Goal: Find contact information: Find contact information

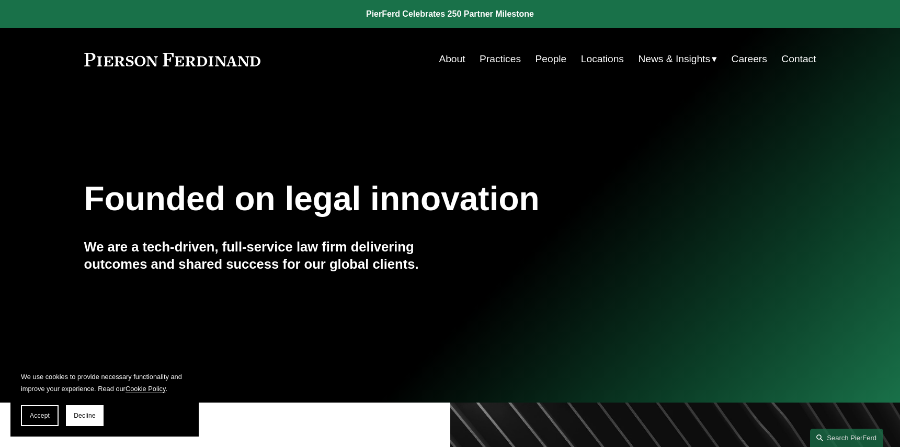
click at [594, 60] on link "Locations" at bounding box center [602, 59] width 43 height 20
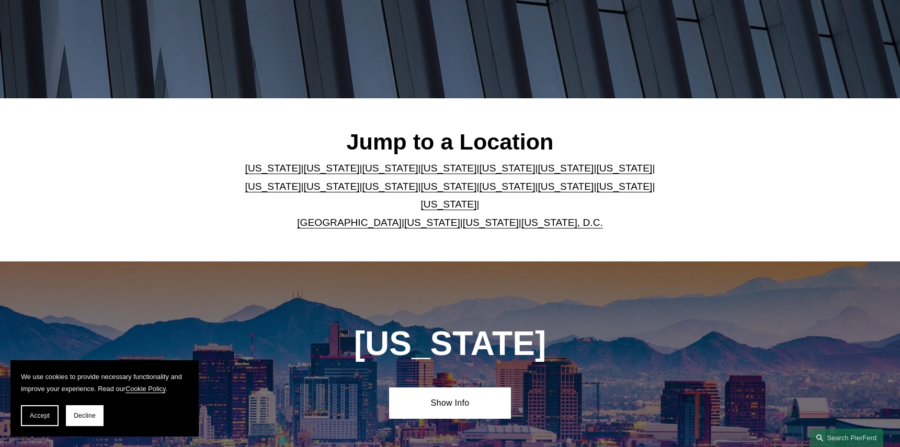
scroll to position [209, 0]
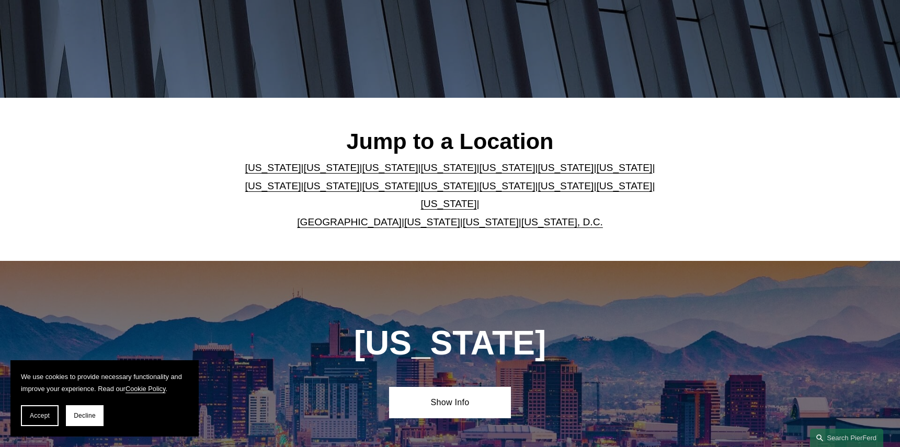
click at [479, 171] on link "[US_STATE]" at bounding box center [507, 167] width 56 height 11
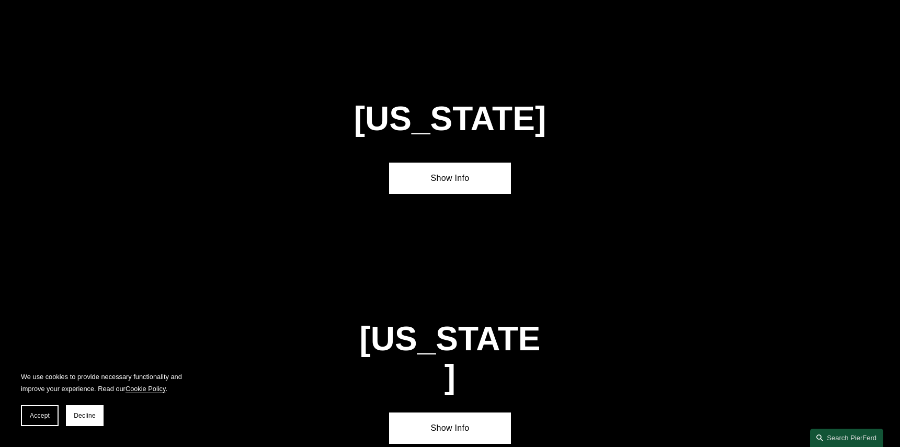
scroll to position [1344, 0]
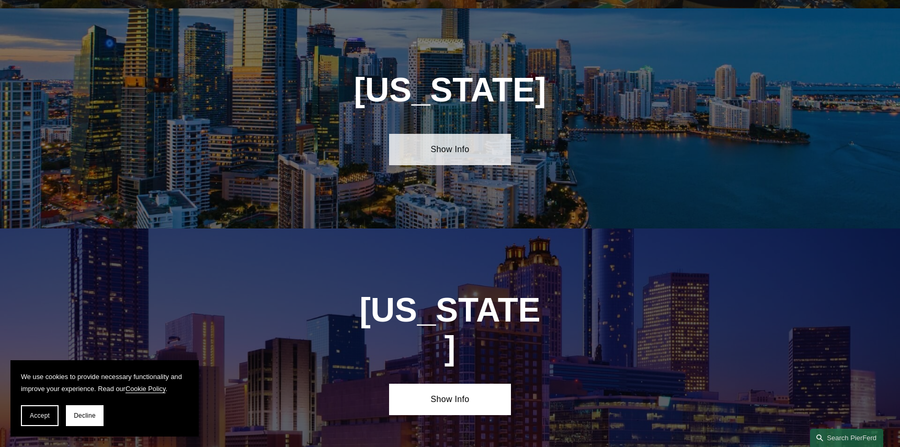
click at [456, 146] on link "Show Info" at bounding box center [450, 149] width 122 height 31
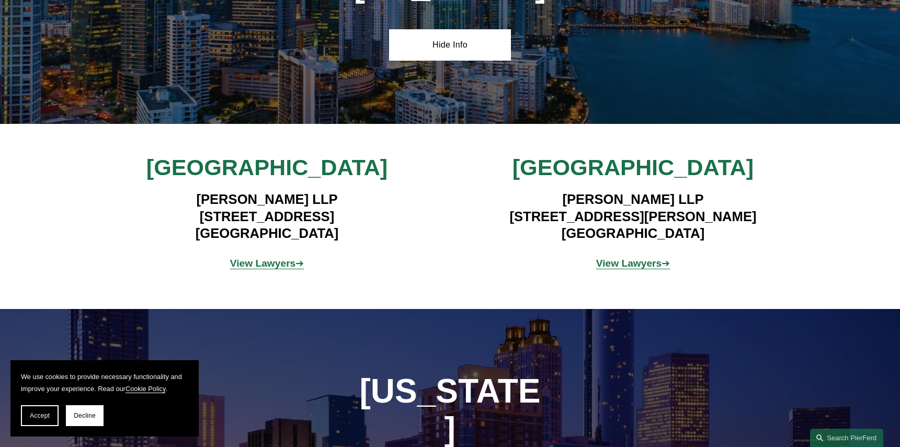
scroll to position [1501, 0]
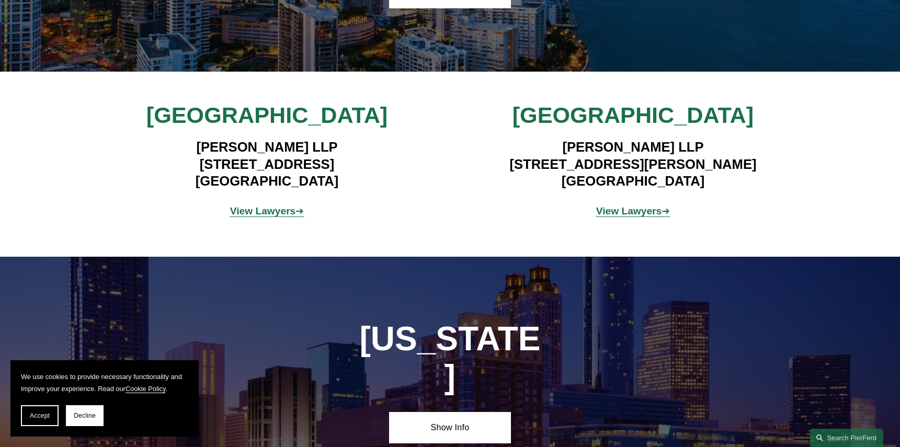
click at [274, 206] on strong "View Lawyers" at bounding box center [263, 211] width 66 height 11
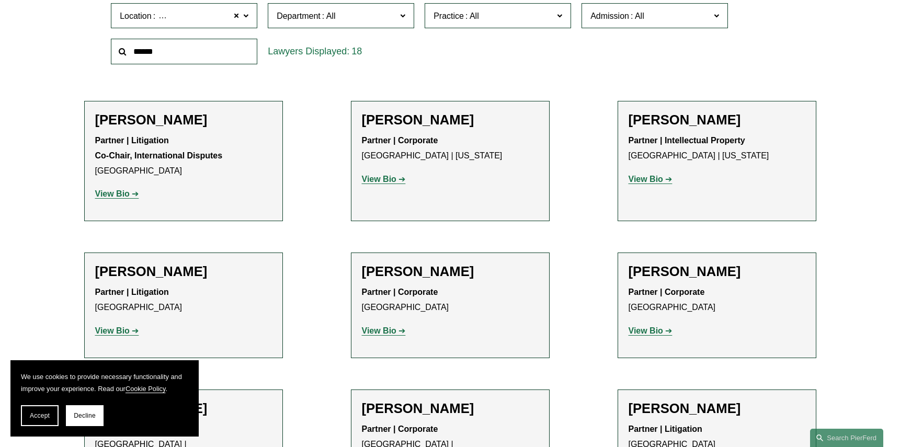
scroll to position [366, 0]
click at [127, 120] on h2 "Tiffany N. Comprés" at bounding box center [183, 119] width 177 height 16
click at [119, 195] on strong "View Bio" at bounding box center [112, 193] width 35 height 9
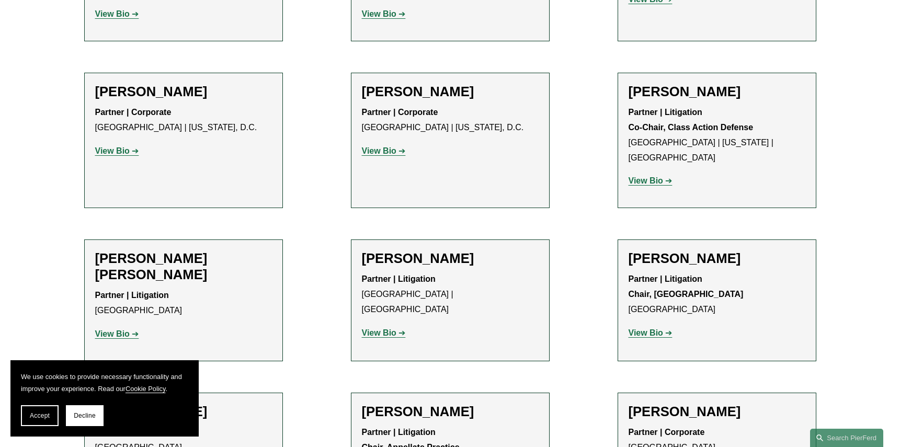
scroll to position [837, 0]
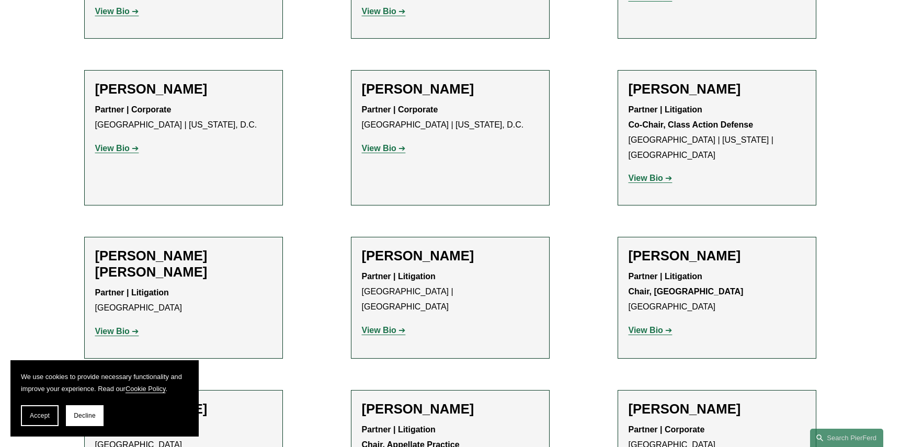
click at [662, 326] on strong "View Bio" at bounding box center [646, 330] width 35 height 9
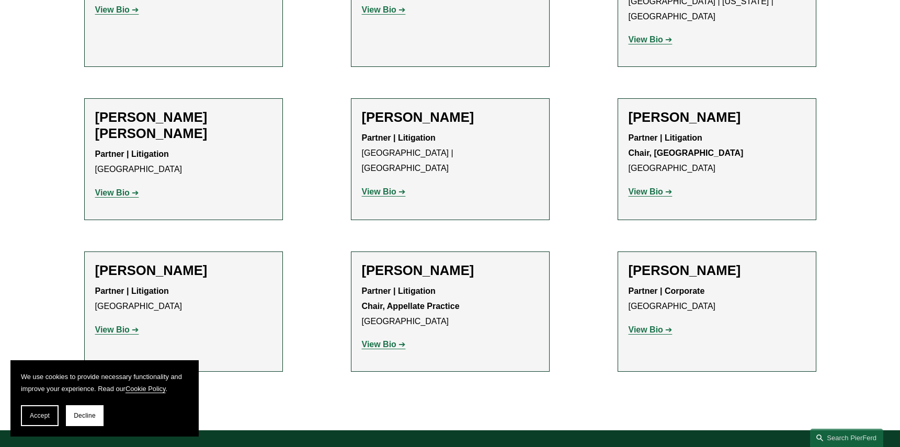
scroll to position [994, 0]
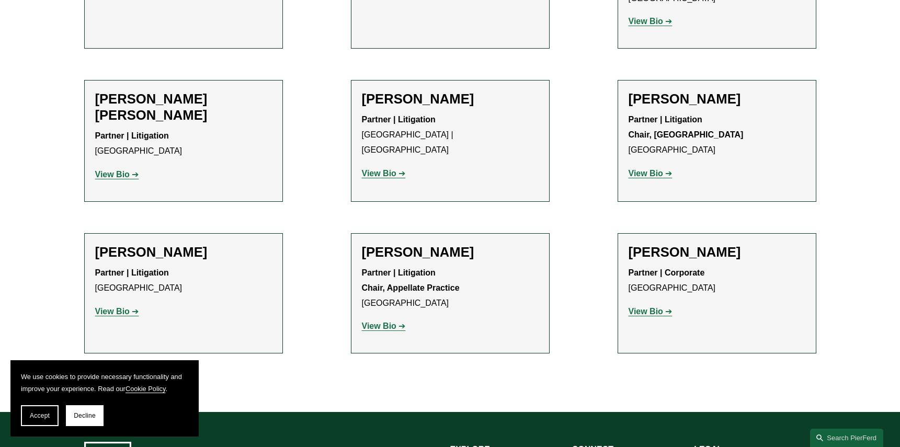
click at [113, 170] on strong "View Bio" at bounding box center [112, 174] width 35 height 9
click at [657, 244] on div "Mark S. Weinberg Partner | Corporate Miami View Bio Location: Miami; Department…" at bounding box center [717, 286] width 177 height 84
click at [655, 307] on strong "View Bio" at bounding box center [646, 311] width 35 height 9
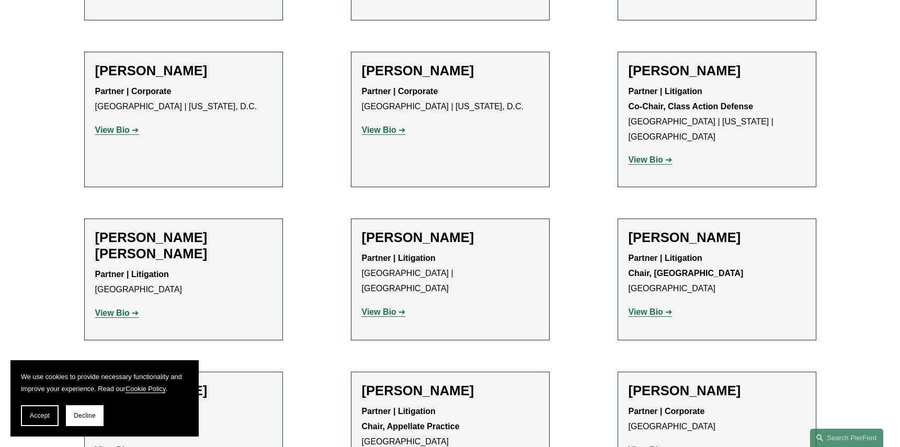
scroll to position [837, 0]
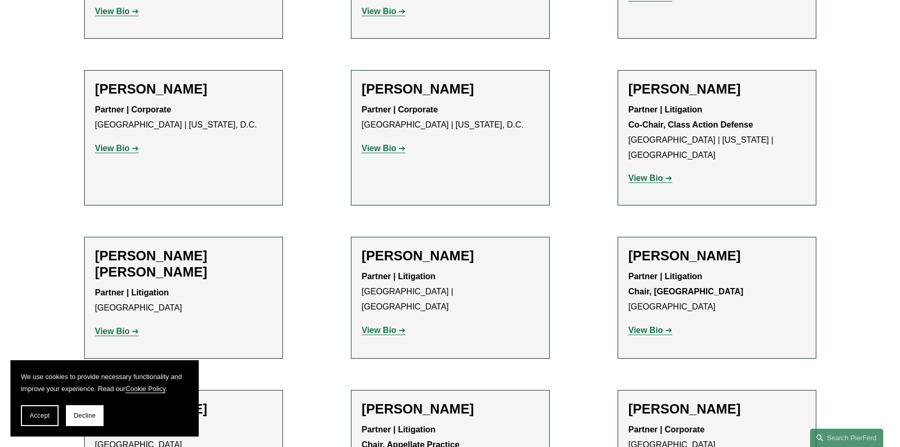
click at [671, 81] on h2 "Irene Oria" at bounding box center [717, 89] width 177 height 16
click at [387, 326] on strong "View Bio" at bounding box center [379, 330] width 35 height 9
click at [120, 327] on strong "View Bio" at bounding box center [112, 331] width 35 height 9
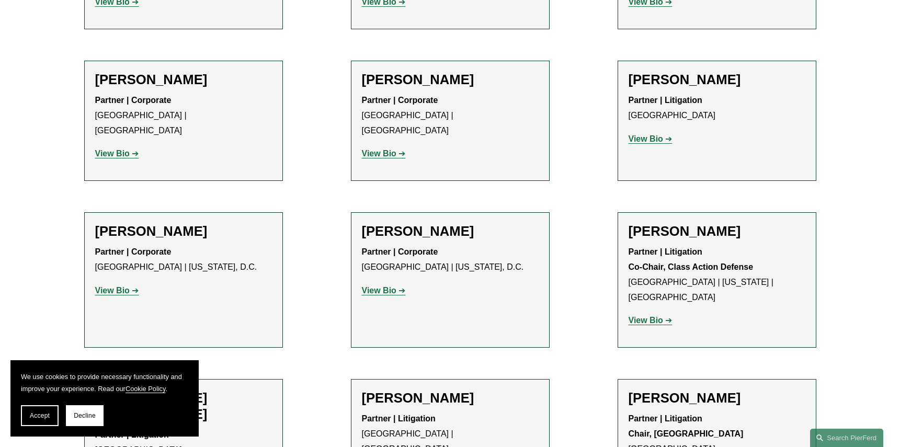
scroll to position [628, 0]
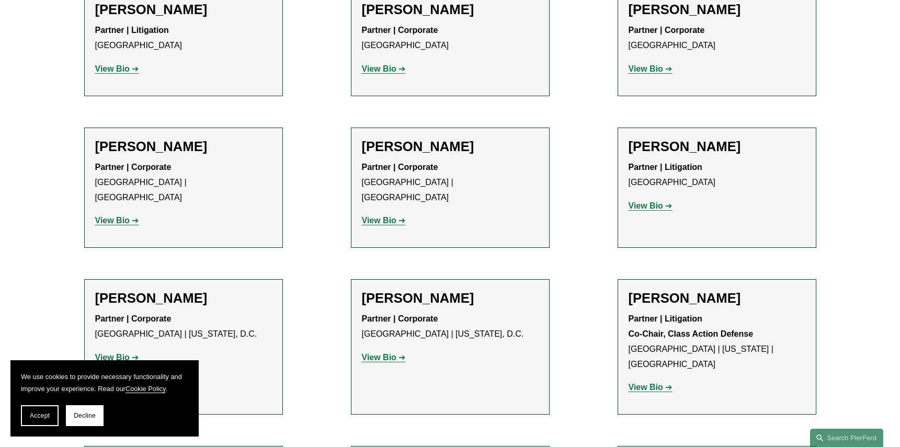
click at [649, 207] on strong "View Bio" at bounding box center [646, 205] width 35 height 9
click at [387, 216] on strong "View Bio" at bounding box center [379, 220] width 35 height 9
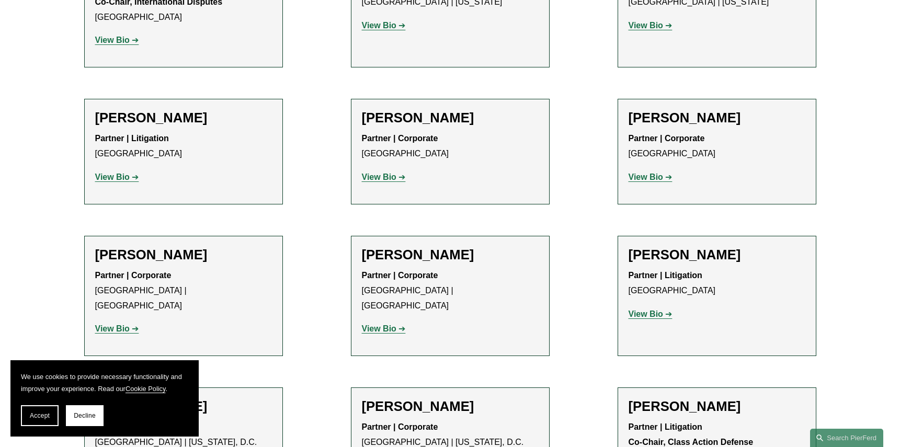
scroll to position [471, 0]
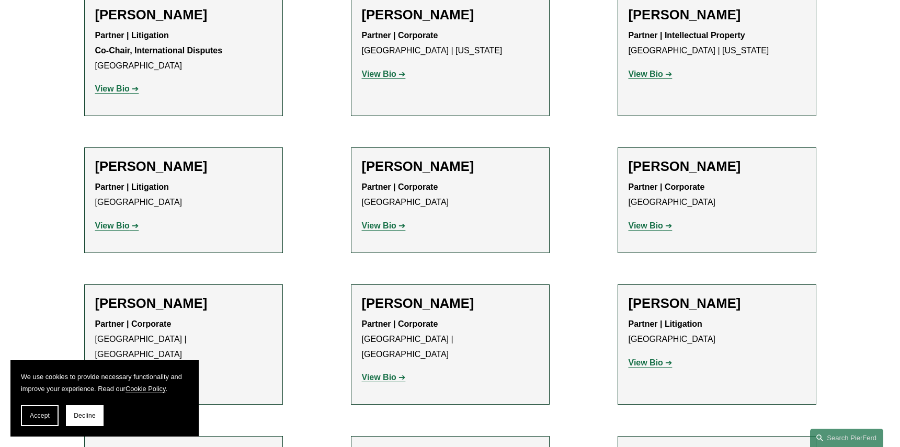
click at [389, 224] on strong "View Bio" at bounding box center [379, 225] width 35 height 9
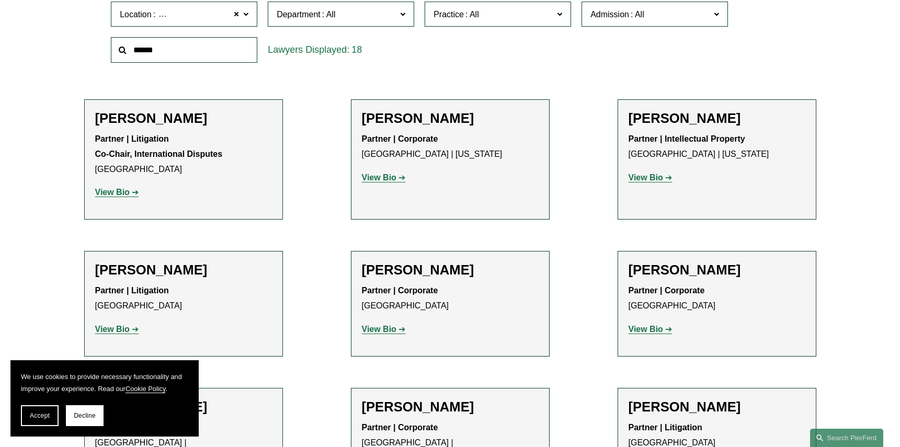
scroll to position [366, 0]
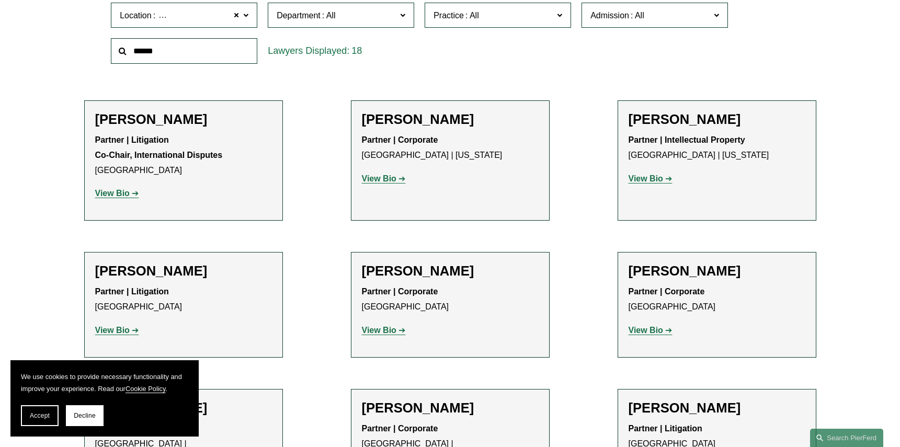
click at [372, 179] on strong "View Bio" at bounding box center [379, 178] width 35 height 9
click at [654, 176] on strong "View Bio" at bounding box center [646, 178] width 35 height 9
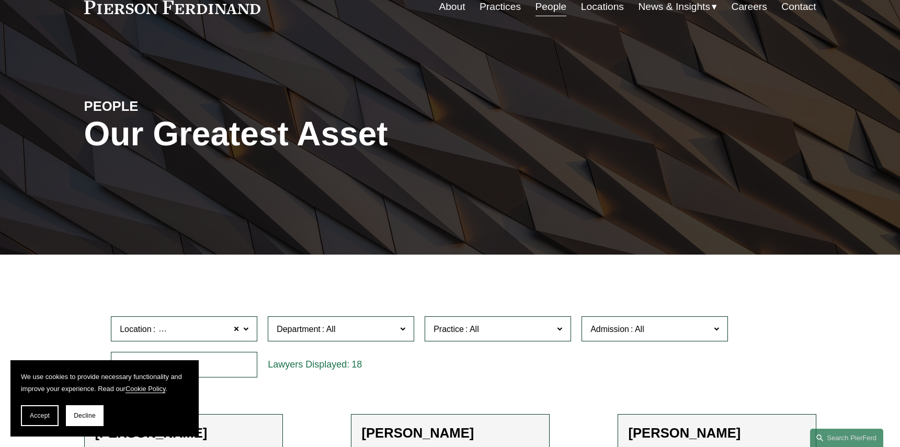
scroll to position [0, 0]
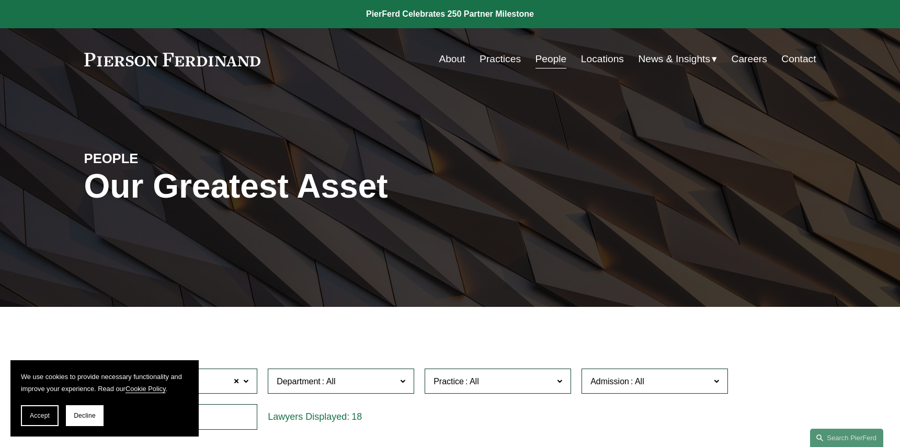
click at [450, 55] on link "About" at bounding box center [452, 59] width 26 height 20
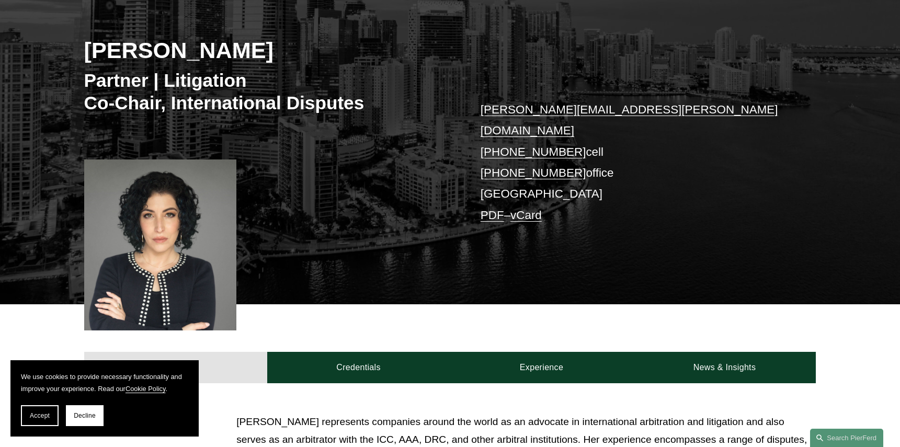
scroll to position [157, 0]
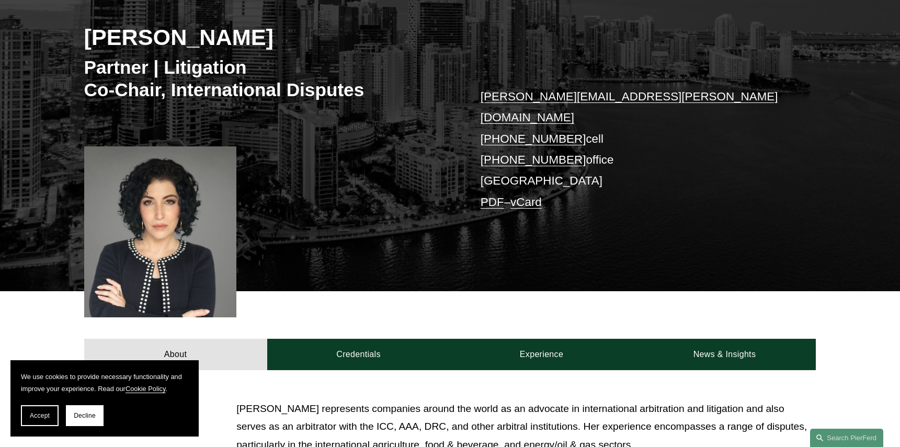
click at [79, 418] on span "Decline" at bounding box center [85, 415] width 22 height 7
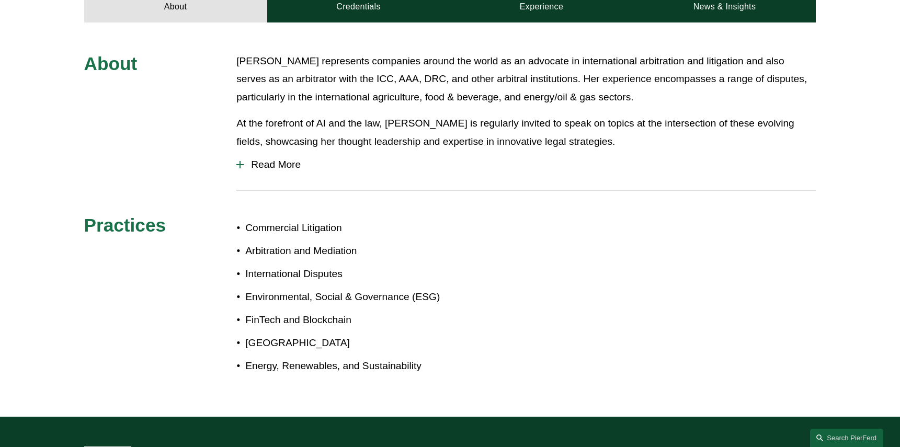
scroll to position [523, 0]
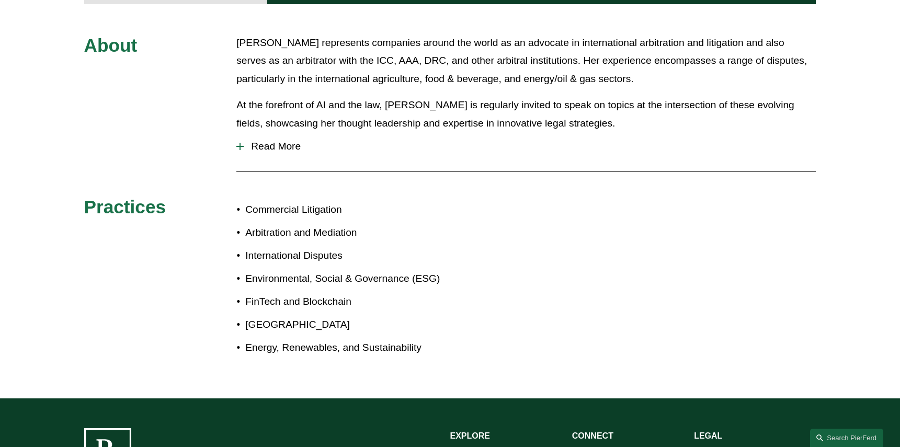
click at [241, 143] on div at bounding box center [239, 146] width 7 height 7
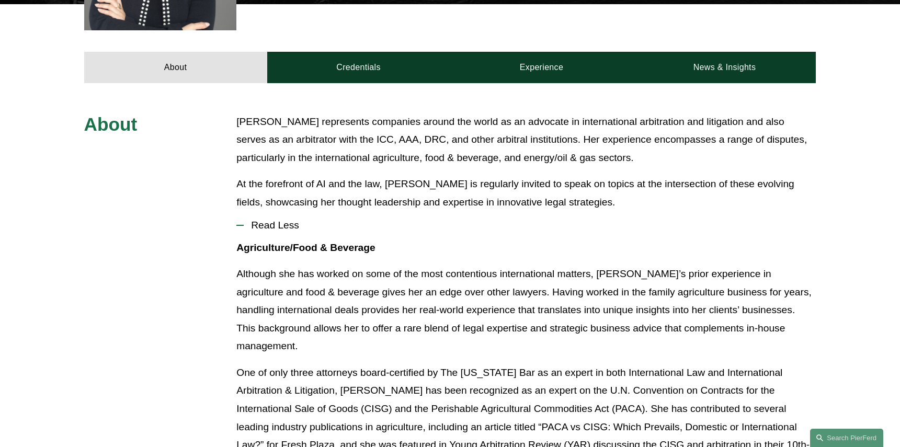
scroll to position [417, 0]
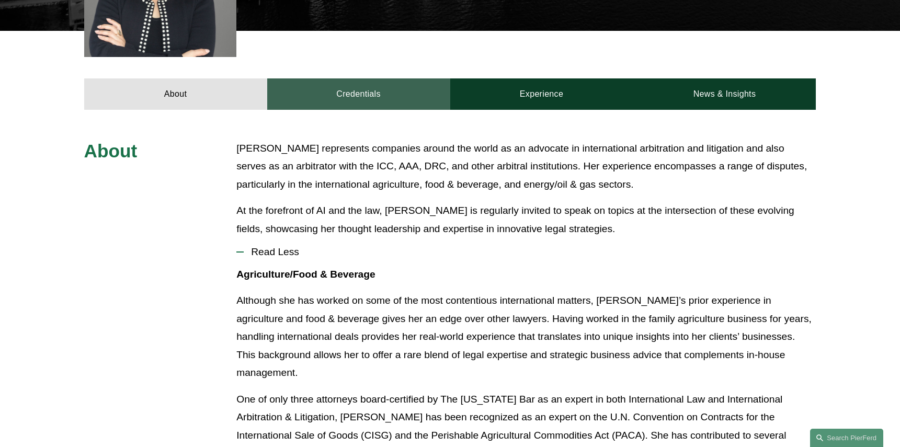
click at [349, 78] on link "Credentials" at bounding box center [358, 93] width 183 height 31
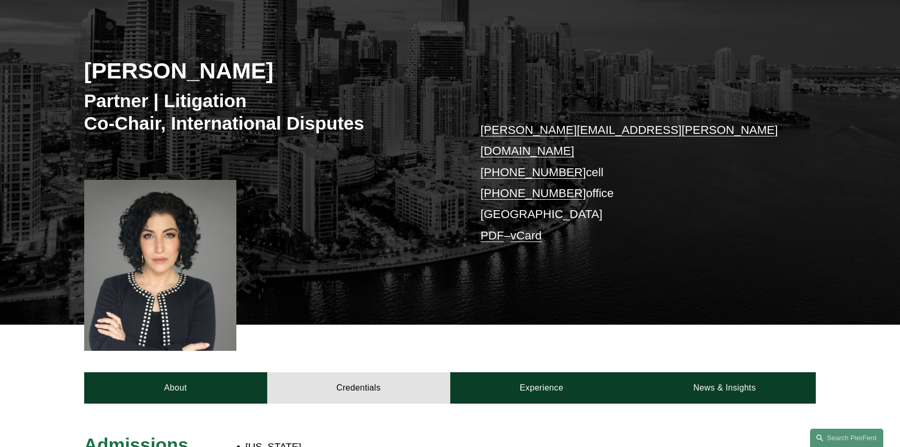
scroll to position [104, 0]
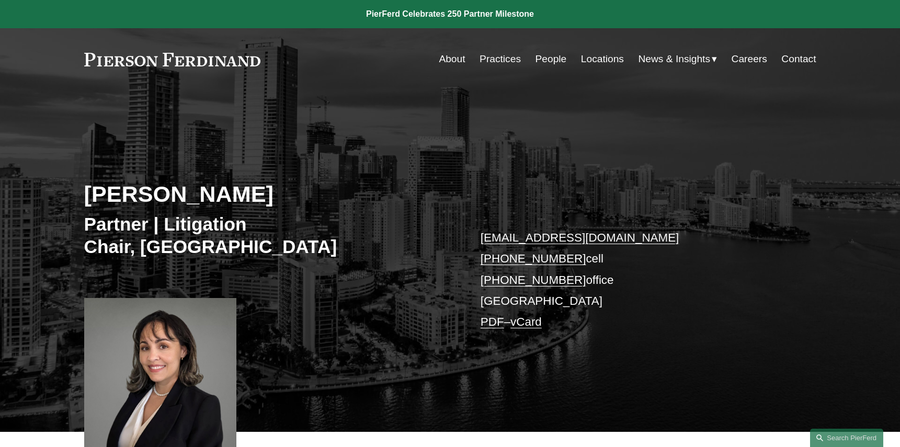
scroll to position [52, 0]
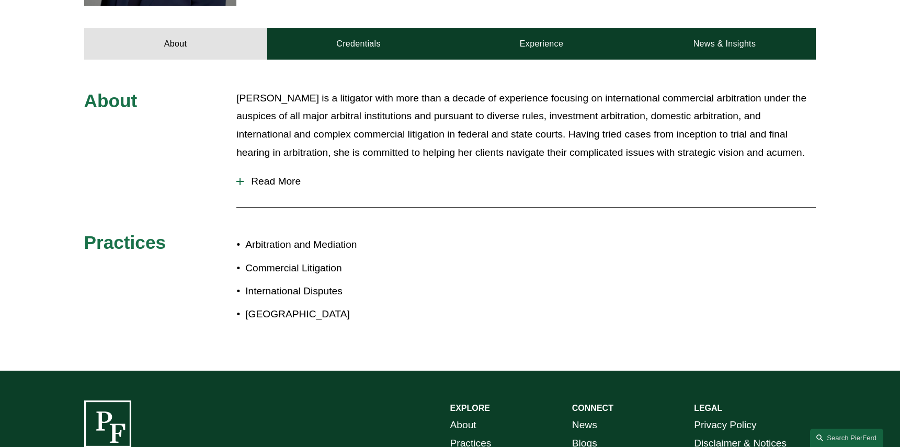
scroll to position [471, 0]
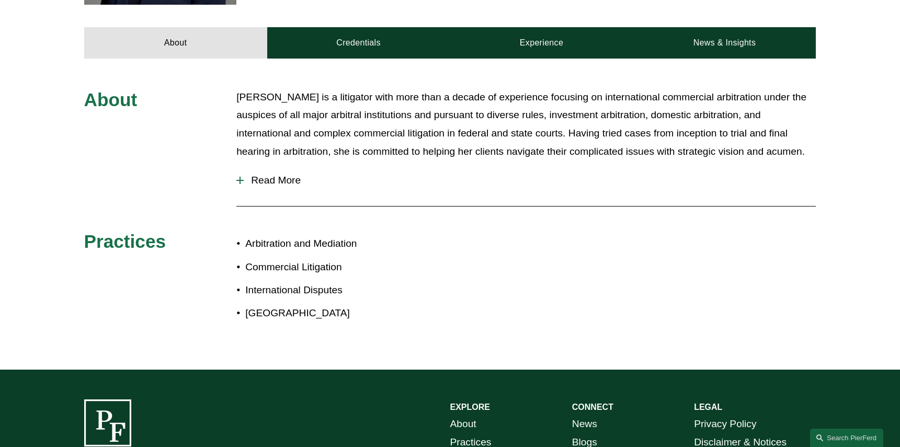
click at [243, 180] on div at bounding box center [239, 180] width 7 height 1
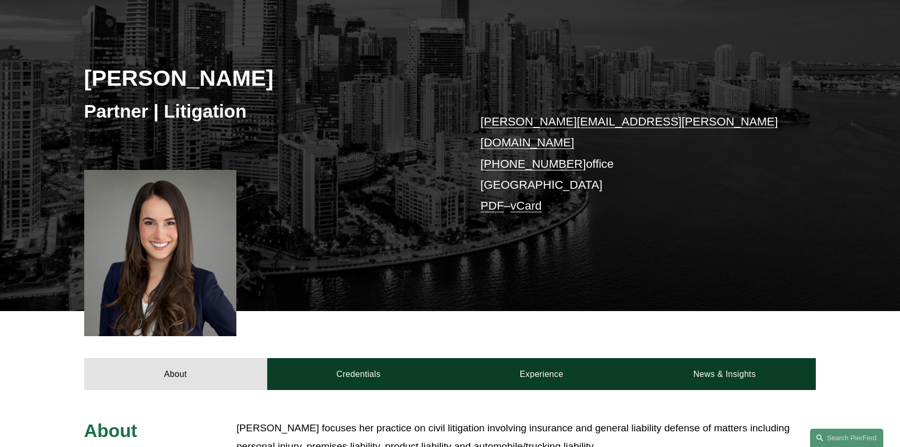
scroll to position [157, 0]
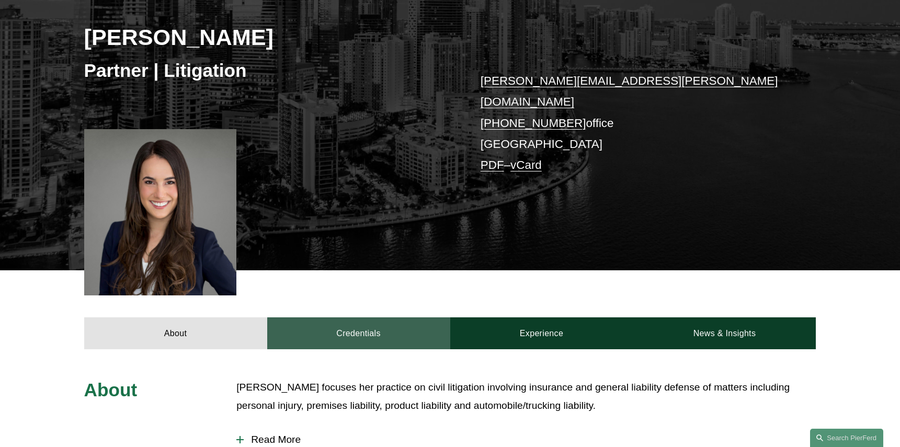
click at [341, 323] on link "Credentials" at bounding box center [358, 332] width 183 height 31
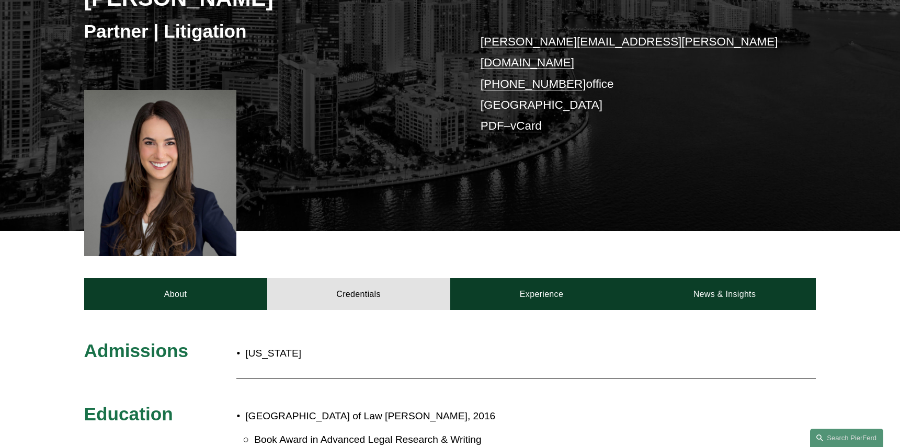
scroll to position [314, 0]
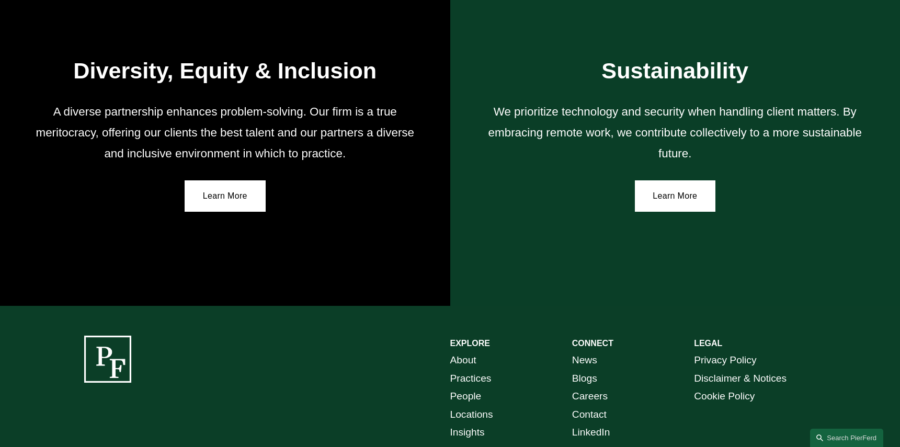
scroll to position [1909, 0]
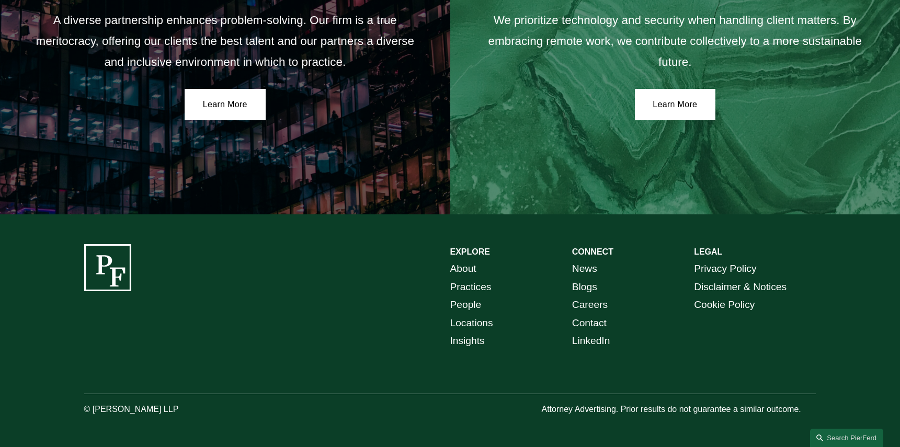
click at [476, 324] on link "Locations" at bounding box center [471, 323] width 43 height 18
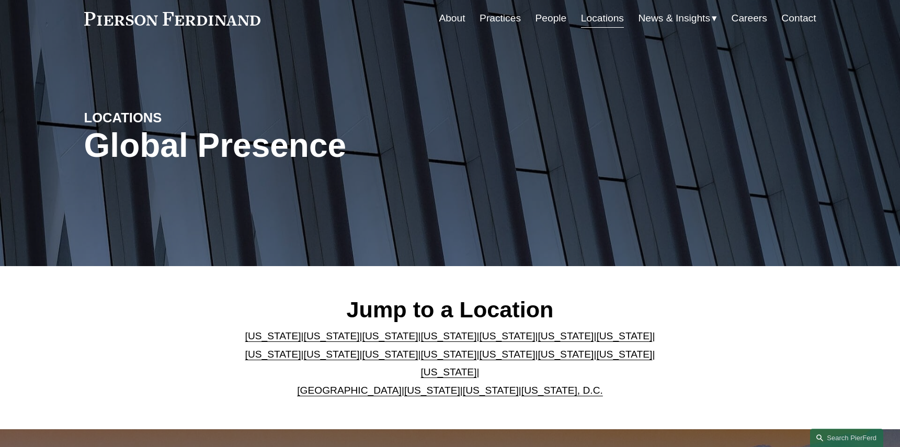
scroll to position [105, 0]
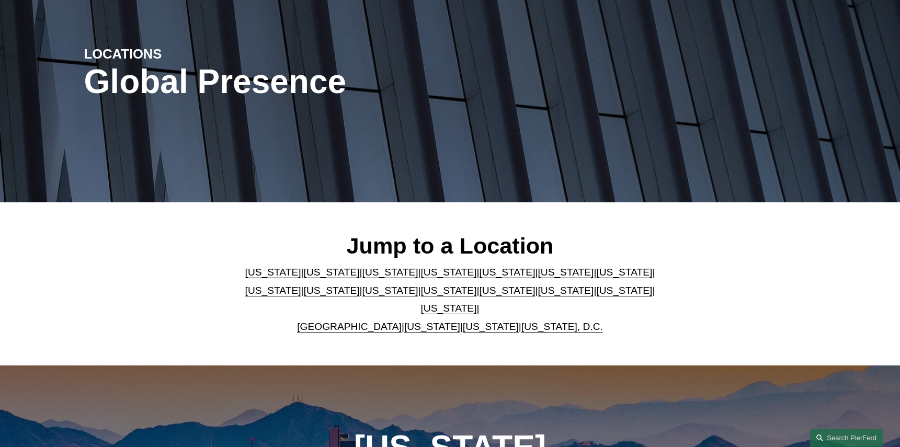
click at [538, 274] on link "Georgia" at bounding box center [566, 272] width 56 height 11
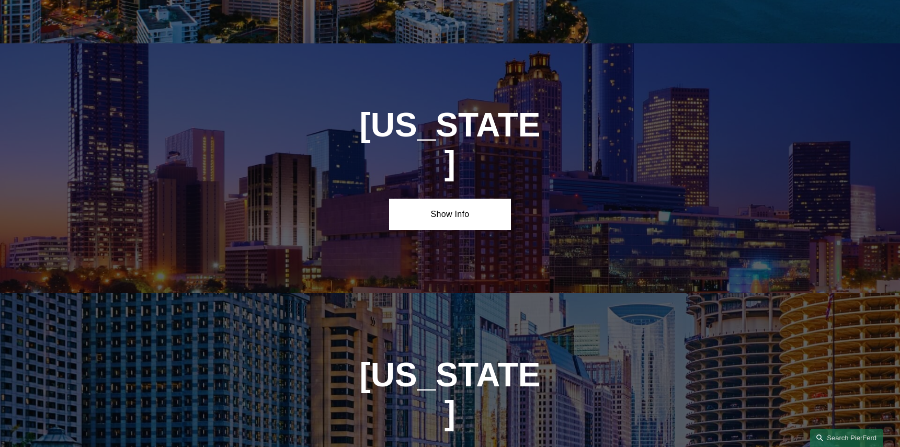
scroll to position [1564, 0]
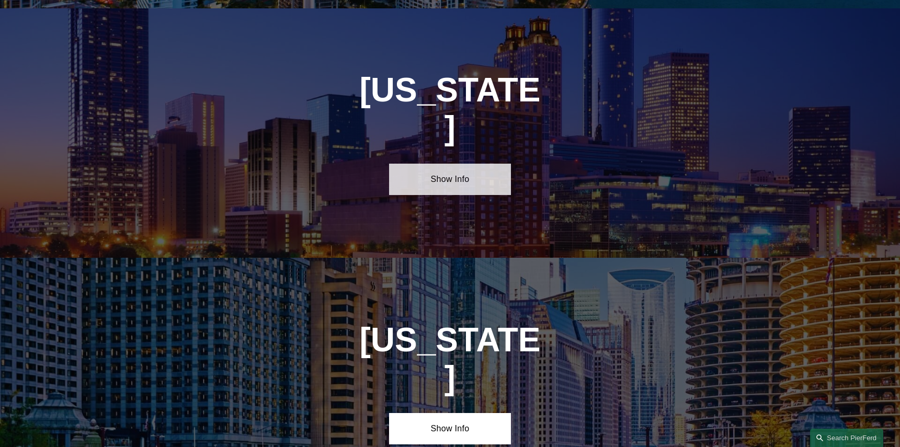
click at [453, 164] on link "Show Info" at bounding box center [450, 179] width 122 height 31
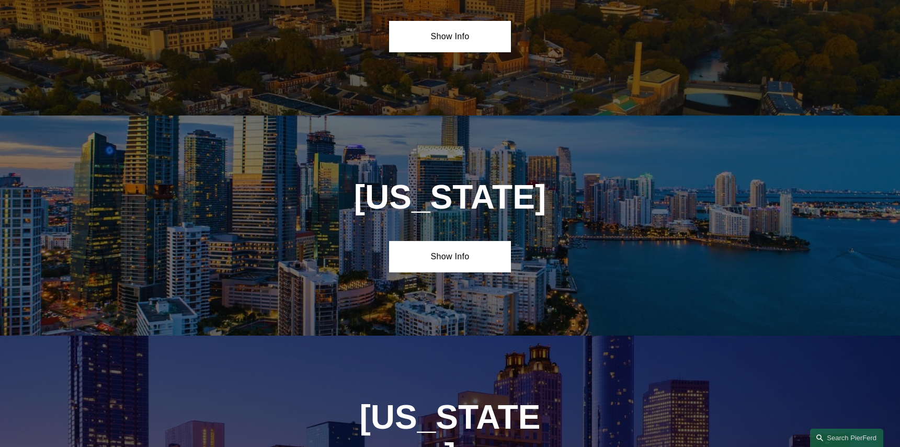
scroll to position [1250, 0]
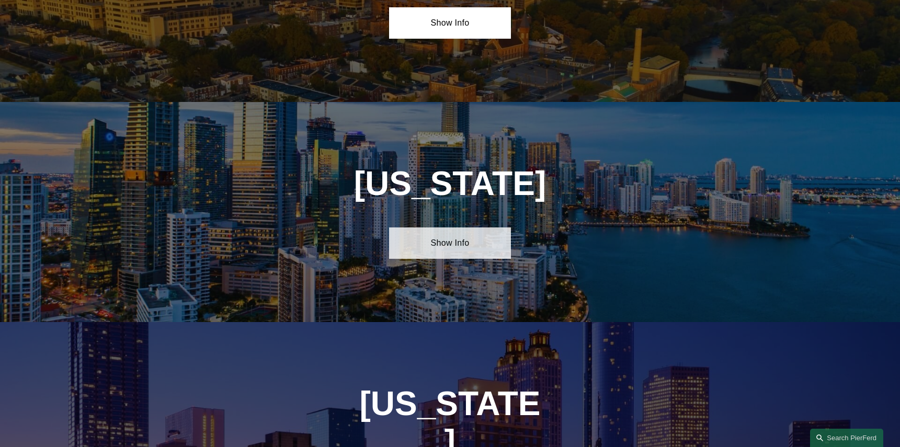
click at [455, 233] on link "Show Info" at bounding box center [450, 243] width 122 height 31
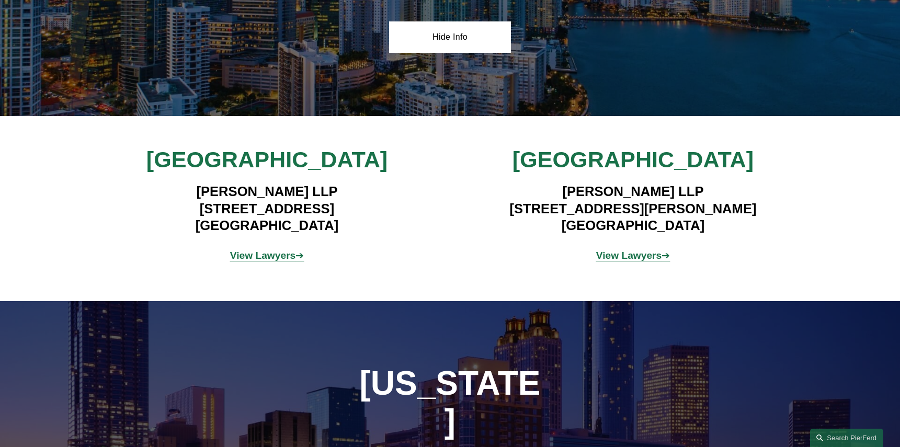
scroll to position [1459, 0]
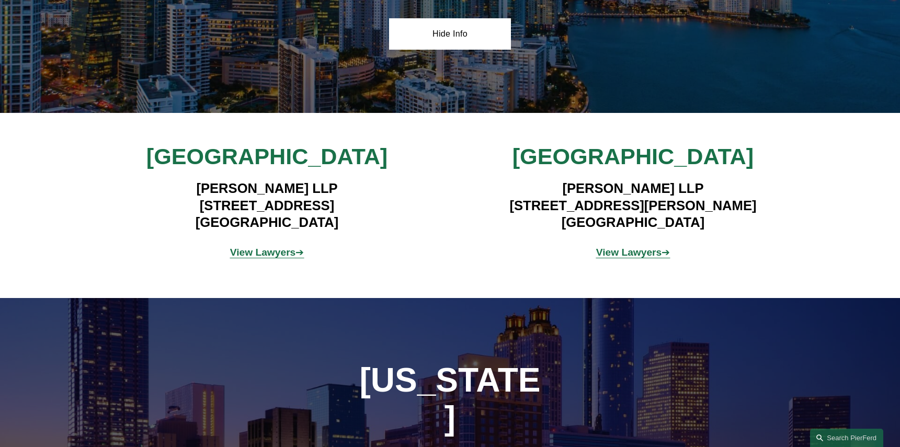
click at [619, 247] on strong "View Lawyers" at bounding box center [629, 252] width 66 height 11
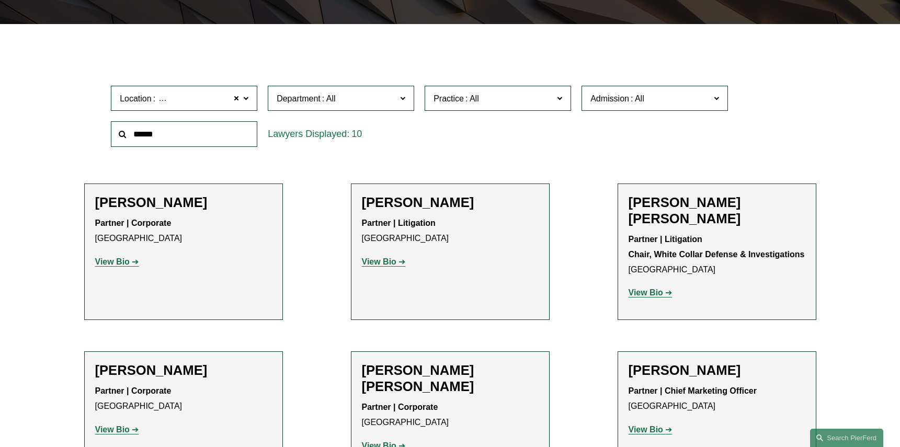
scroll to position [366, 0]
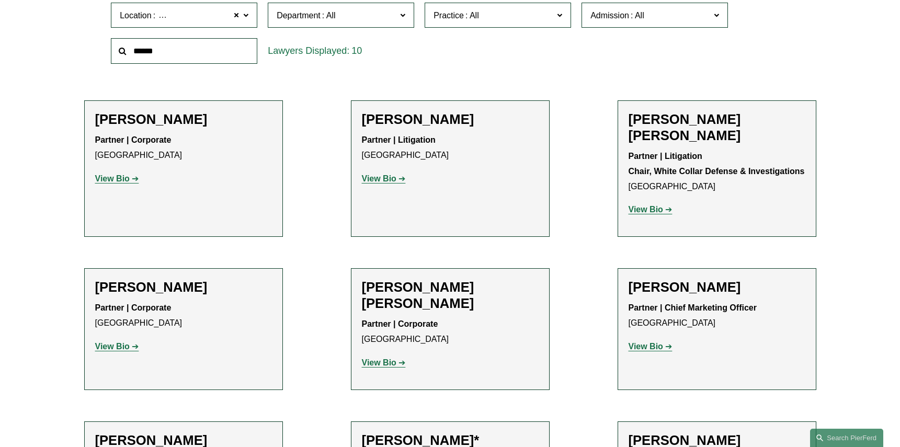
click at [119, 342] on strong "View Bio" at bounding box center [112, 346] width 35 height 9
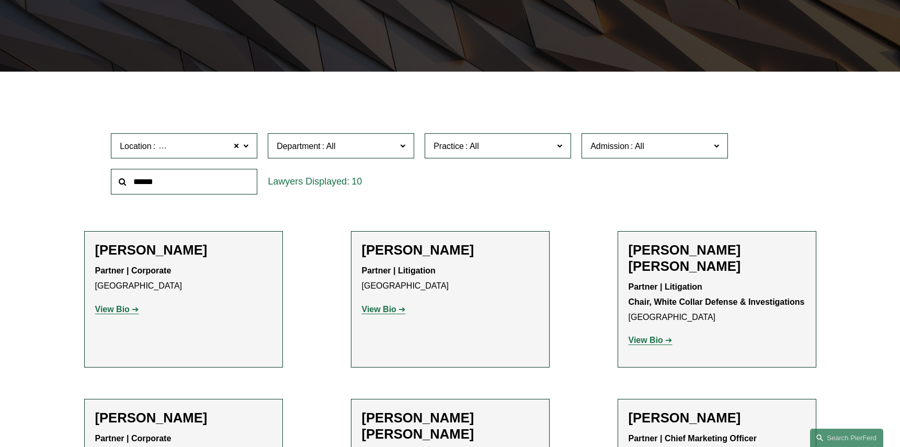
scroll to position [0, 0]
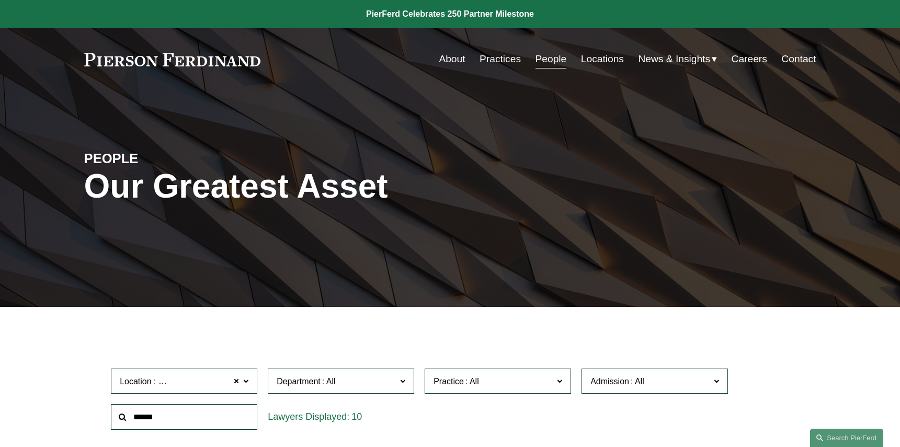
drag, startPoint x: 81, startPoint y: 60, endPoint x: 248, endPoint y: 60, distance: 166.8
click at [248, 60] on div "Skip to Content About Practices People Locations" at bounding box center [450, 59] width 900 height 62
click at [445, 60] on link "About" at bounding box center [452, 59] width 26 height 20
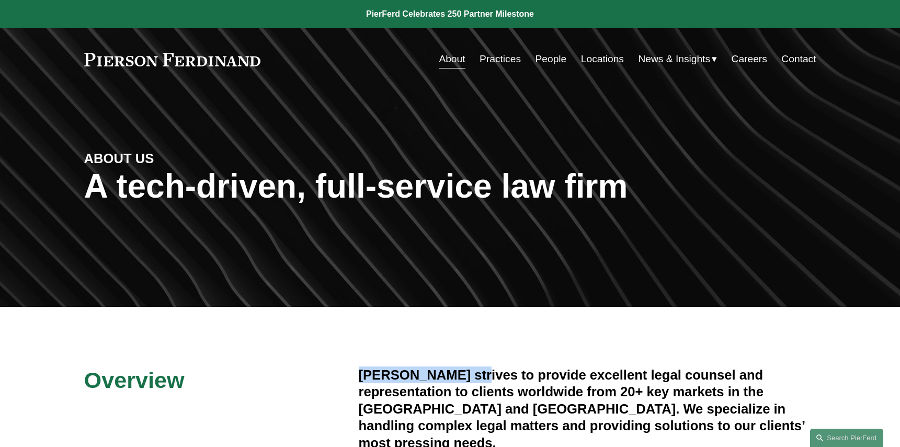
drag, startPoint x: 351, startPoint y: 372, endPoint x: 475, endPoint y: 374, distance: 124.0
copy h4 "Pierson Ferdinand"
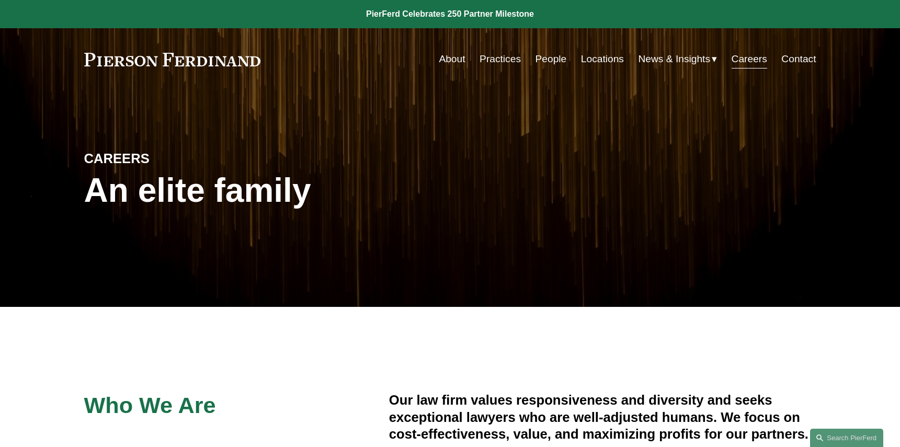
click at [601, 60] on link "Locations" at bounding box center [602, 59] width 43 height 20
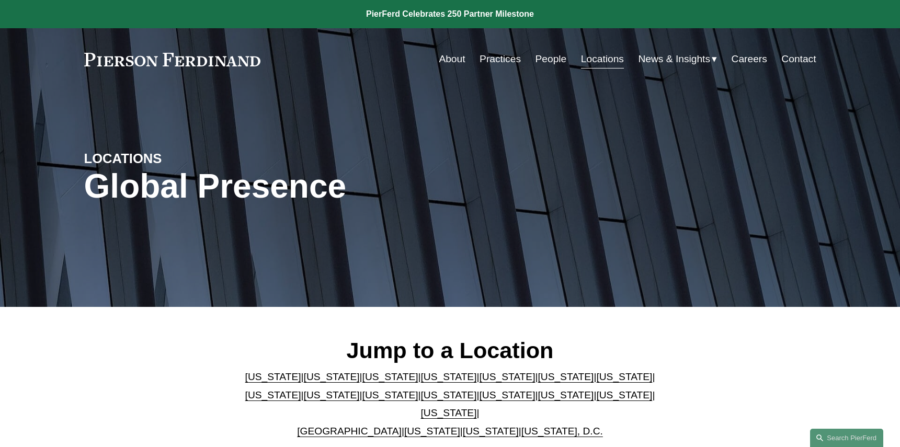
click at [479, 382] on link "[US_STATE]" at bounding box center [507, 376] width 56 height 11
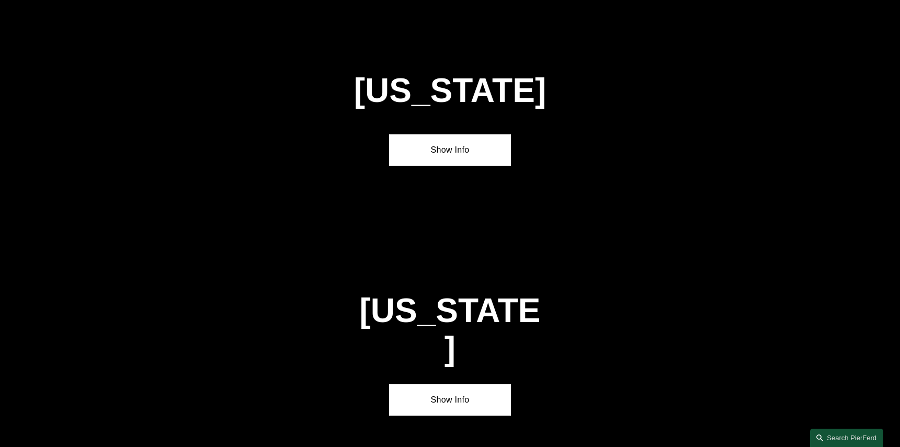
scroll to position [1344, 0]
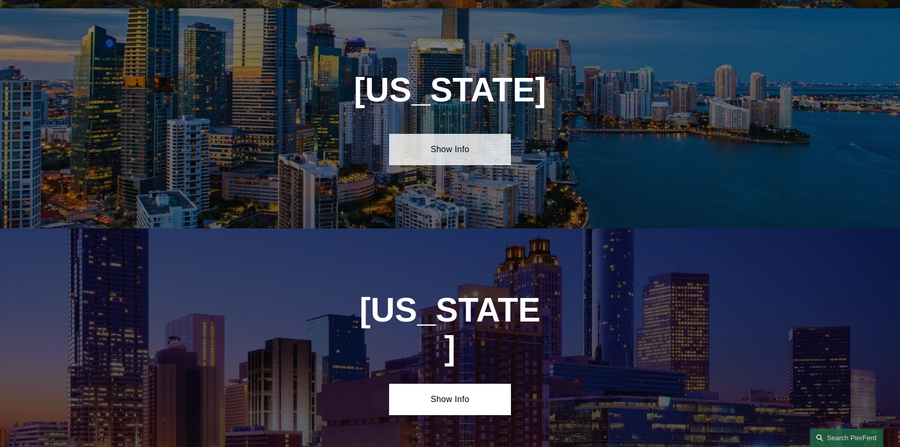
click at [438, 136] on link "Show Info" at bounding box center [450, 149] width 122 height 31
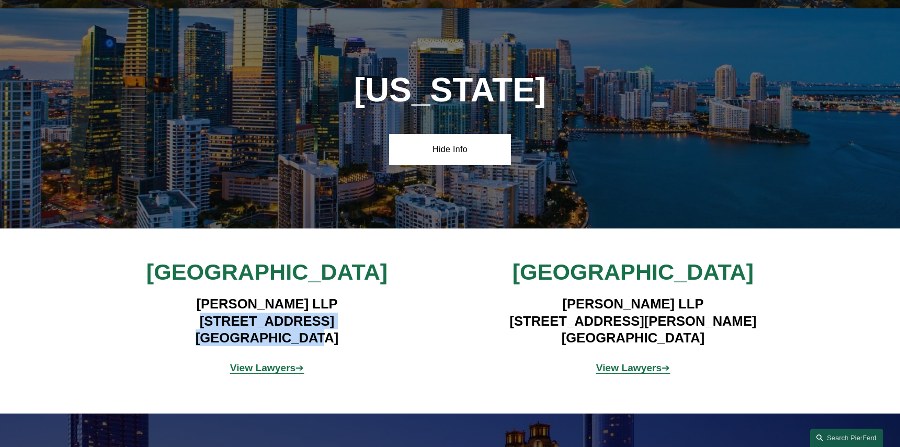
drag, startPoint x: 164, startPoint y: 311, endPoint x: 321, endPoint y: 326, distance: 158.2
click at [321, 326] on h4 "[PERSON_NAME] LLP [STREET_ADDRESS]" at bounding box center [267, 321] width 305 height 51
copy h4 "[STREET_ADDRESS]"
